Goal: Navigation & Orientation: Find specific page/section

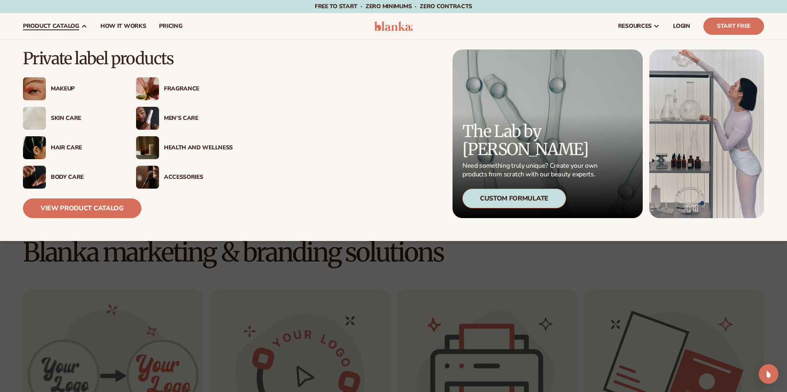
click at [72, 31] on link "product catalog" at bounding box center [54, 26] width 77 height 26
click at [102, 202] on link "View Product Catalog" at bounding box center [82, 209] width 118 height 20
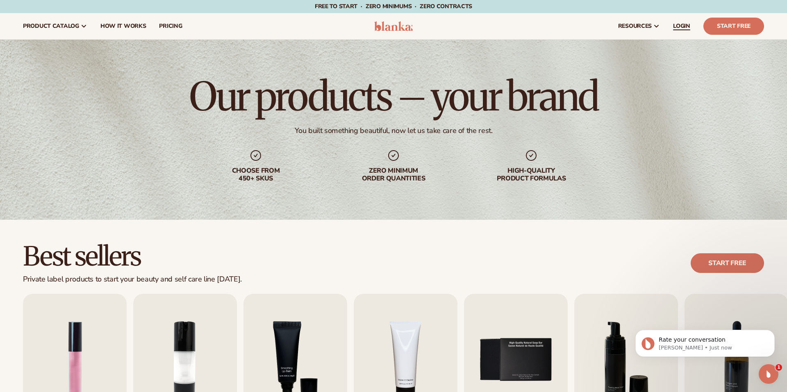
click at [680, 29] on span "LOGIN" at bounding box center [681, 26] width 17 height 7
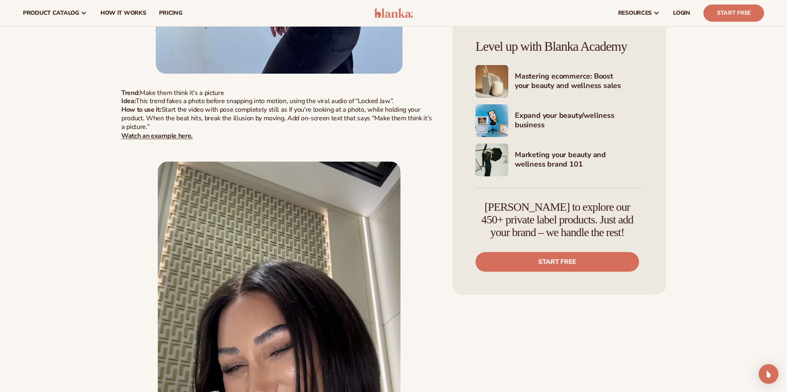
scroll to position [6635, 0]
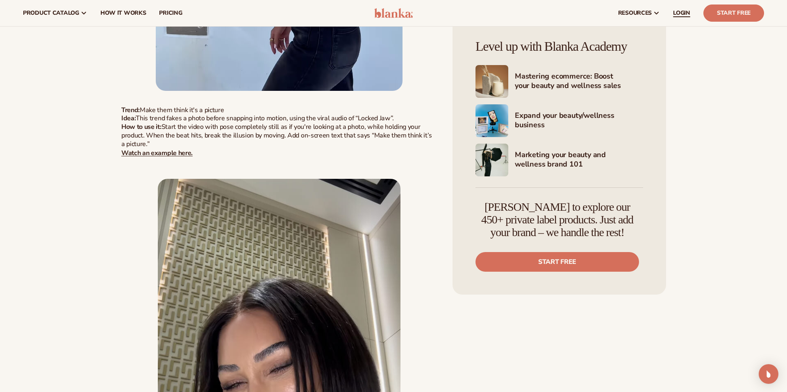
click at [676, 11] on span "LOGIN" at bounding box center [681, 13] width 17 height 7
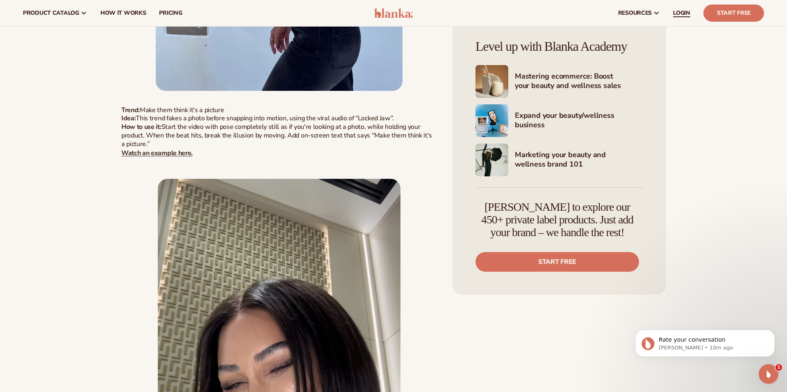
scroll to position [0, 0]
